Goal: Information Seeking & Learning: Learn about a topic

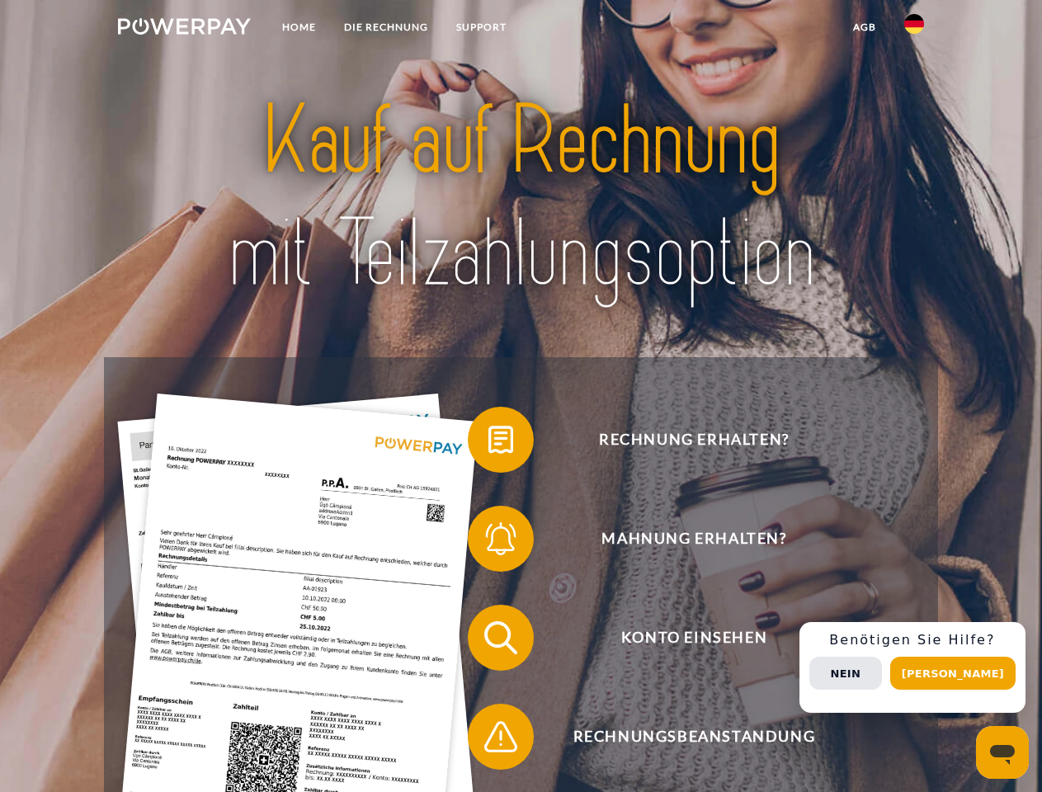
click at [184, 29] on img at bounding box center [184, 26] width 133 height 16
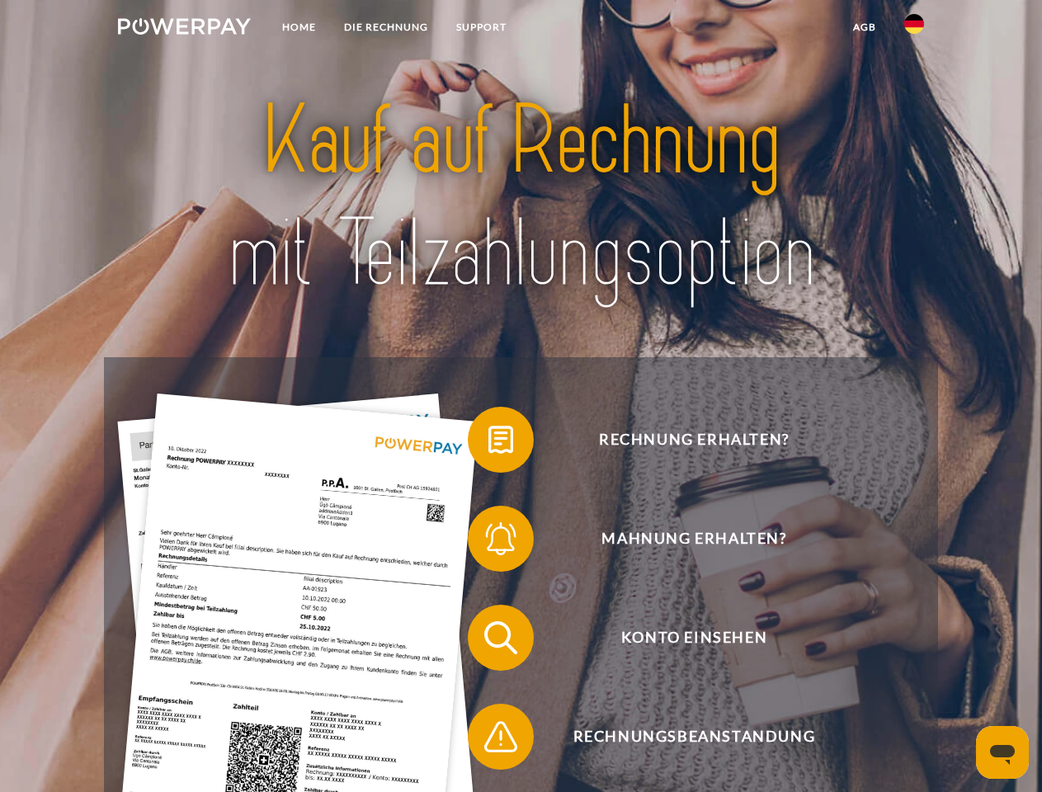
click at [914, 29] on img at bounding box center [914, 24] width 20 height 20
click at [864, 27] on link "agb" at bounding box center [864, 27] width 51 height 30
click at [488, 443] on span at bounding box center [476, 439] width 82 height 82
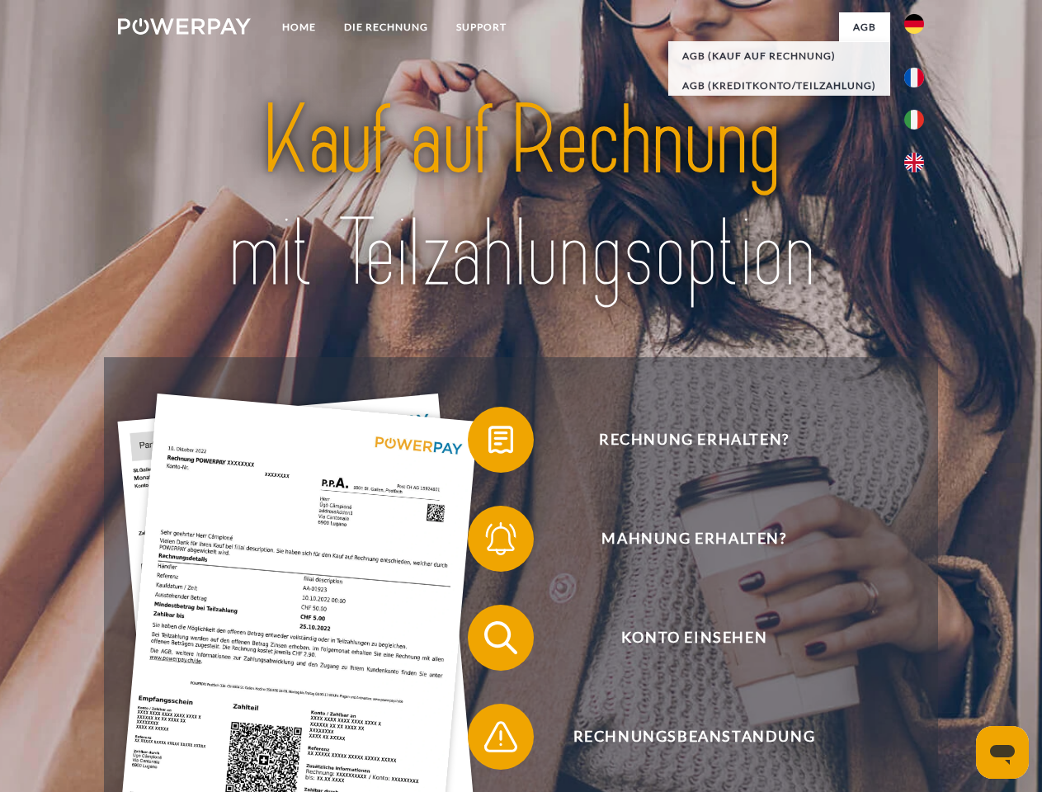
click at [488, 542] on span at bounding box center [476, 538] width 82 height 82
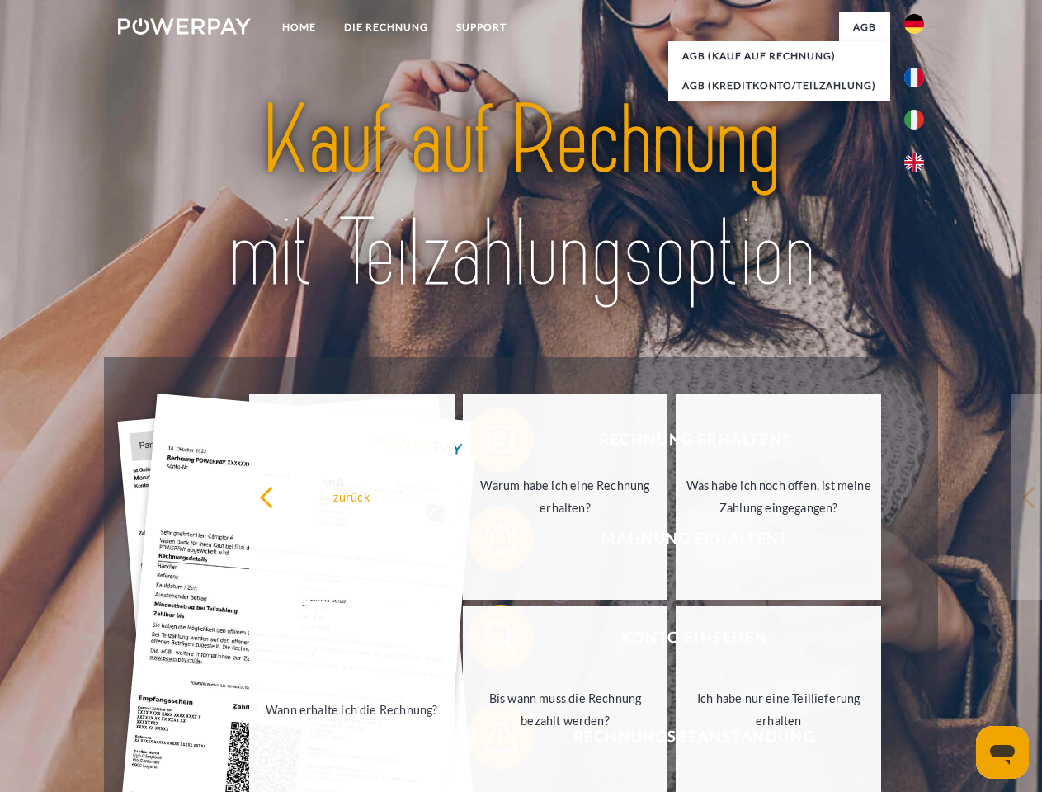
click at [488, 641] on link "Bis wann muss die Rechnung bezahlt werden?" at bounding box center [565, 709] width 205 height 206
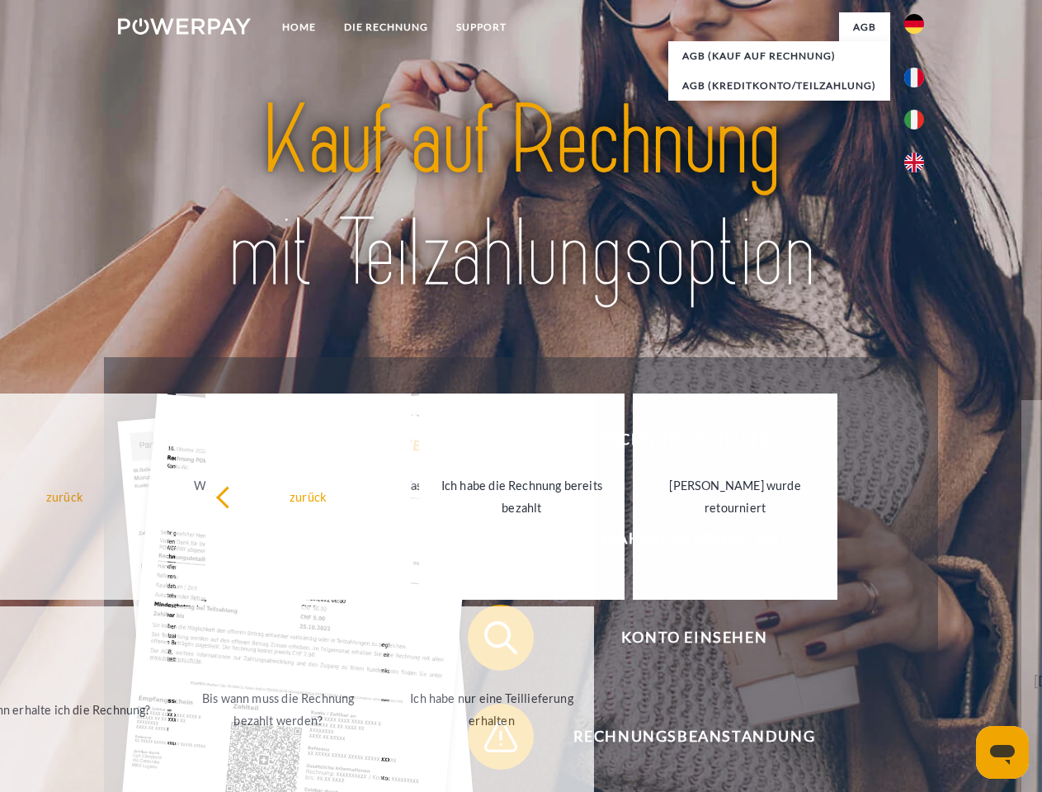
click at [488, 740] on span at bounding box center [476, 736] width 82 height 82
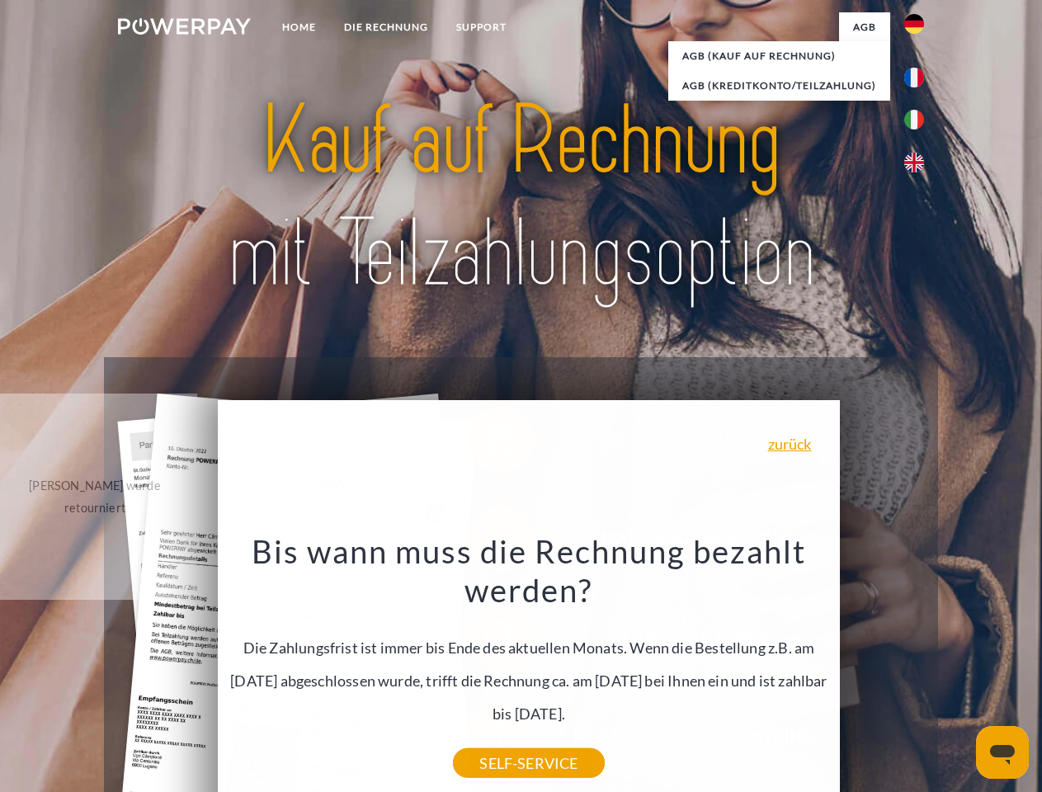
click at [918, 667] on div "Rechnung erhalten? Mahnung erhalten? Konto einsehen" at bounding box center [520, 687] width 833 height 660
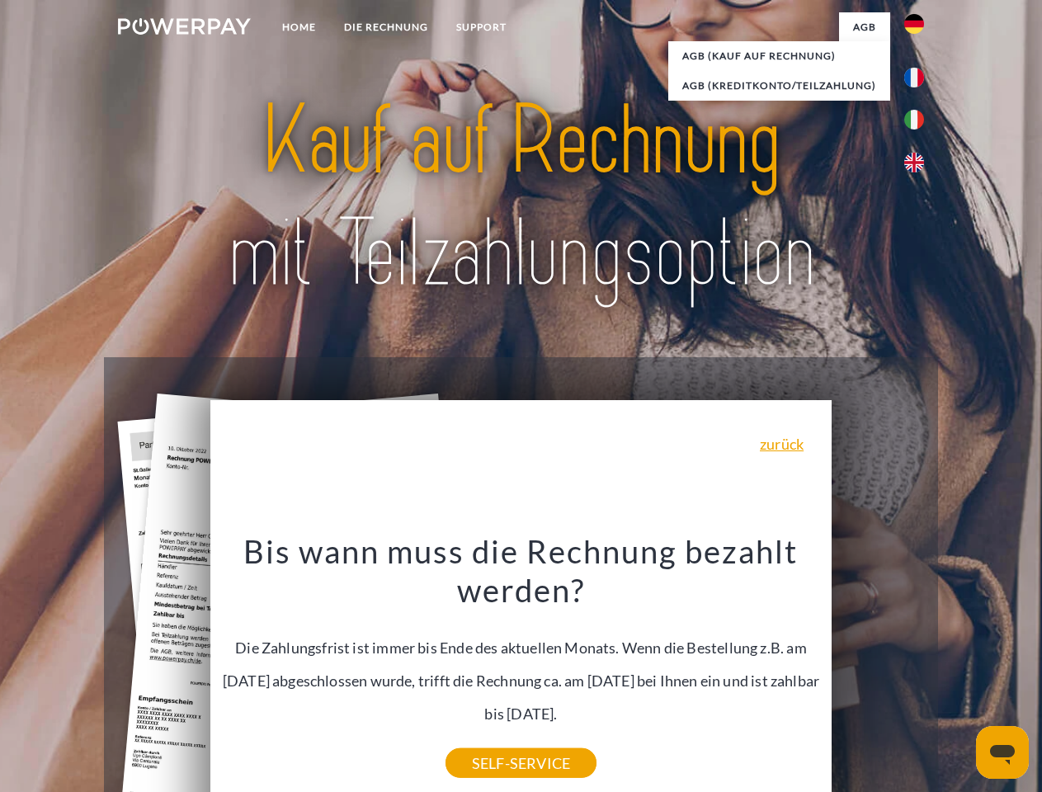
click at [878, 671] on span "Konto einsehen" at bounding box center [694, 638] width 404 height 66
click at [959, 673] on header "Home DIE RECHNUNG SUPPORT" at bounding box center [521, 569] width 1042 height 1139
